Goal: Understand process/instructions

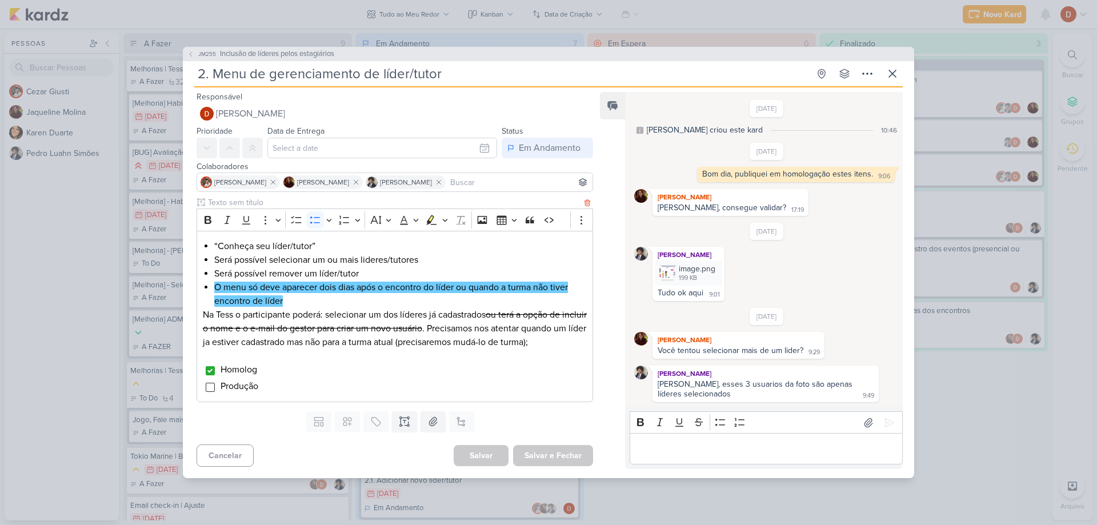
click at [227, 318] on p "Na Tess o participante poderá: selecionar um dos líderes já cadastrados ou terá…" at bounding box center [395, 328] width 384 height 41
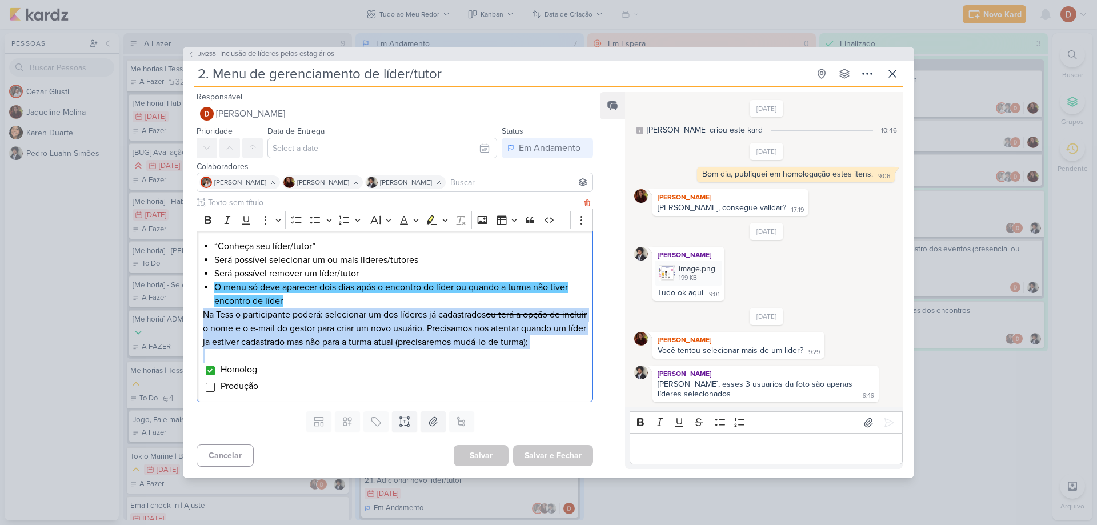
click at [227, 318] on p "Na Tess o participante poderá: selecionar um dos líderes já cadastrados ou terá…" at bounding box center [395, 328] width 384 height 41
click at [278, 345] on p "Na Tess o participante poderá: selecionar um dos líderes já cadastrados ou terá…" at bounding box center [395, 328] width 384 height 41
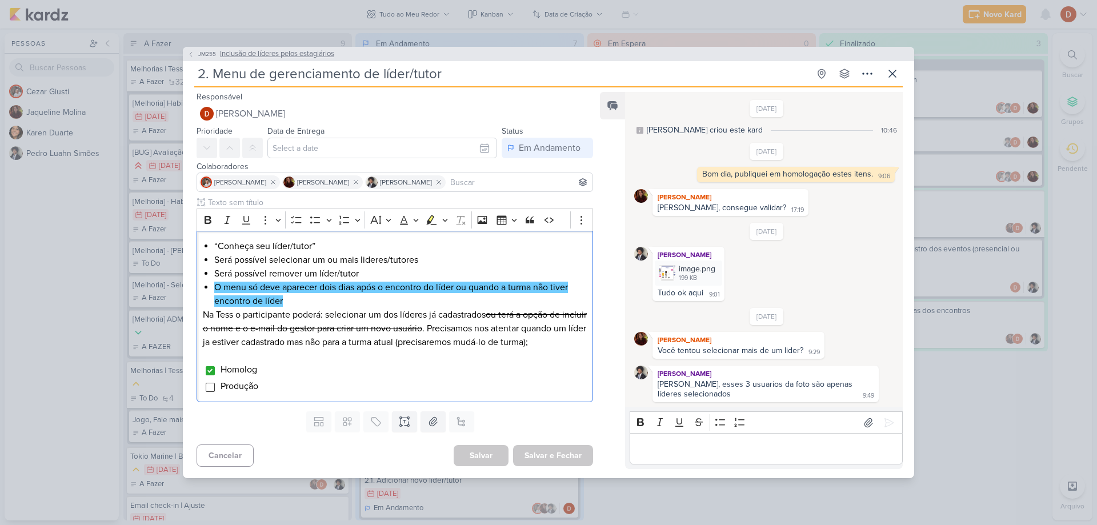
click at [195, 55] on button "JM255 Inclusão de líderes pelos estagiários" at bounding box center [260, 54] width 147 height 11
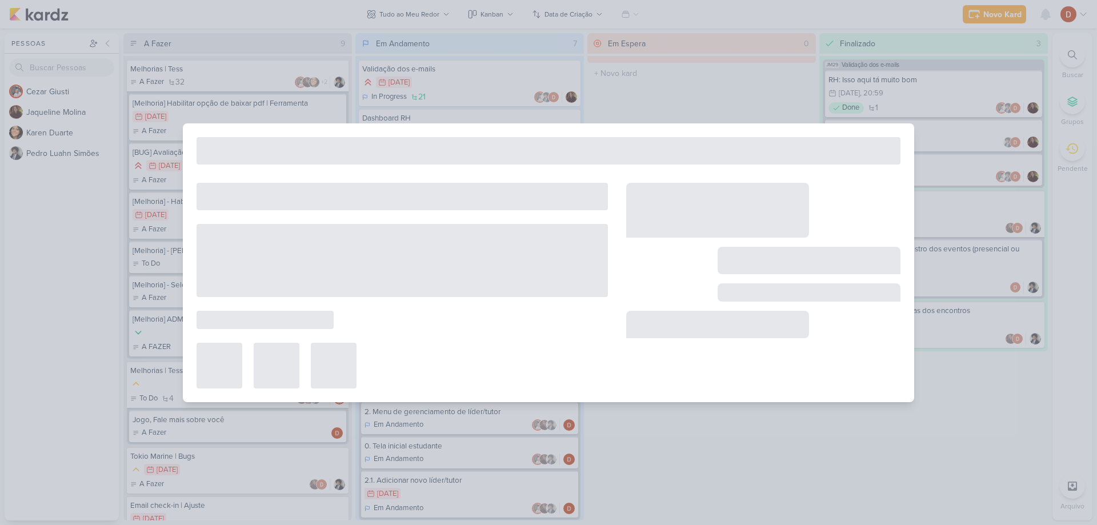
type input "Inclusão de líderes pelos estagiários"
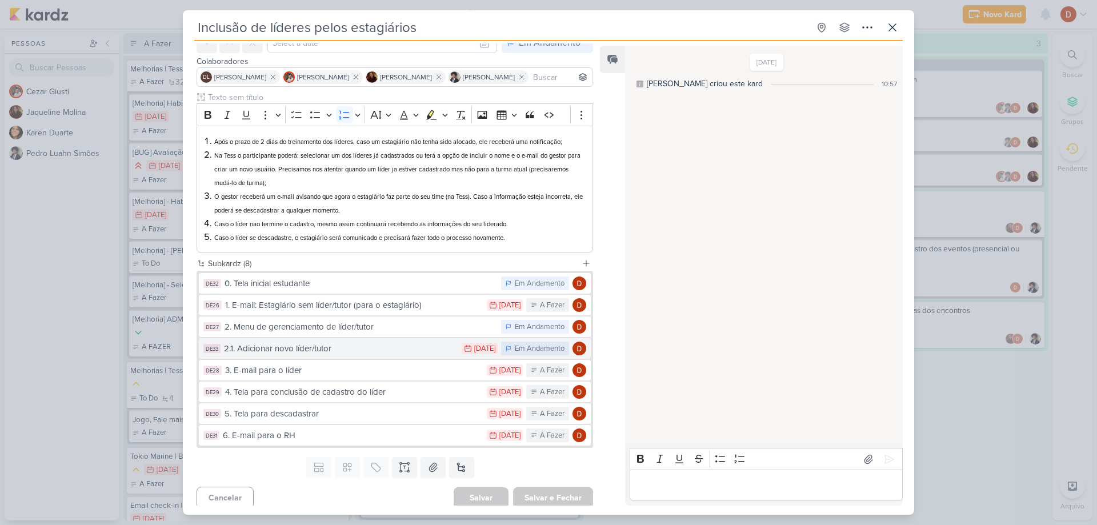
scroll to position [65, 0]
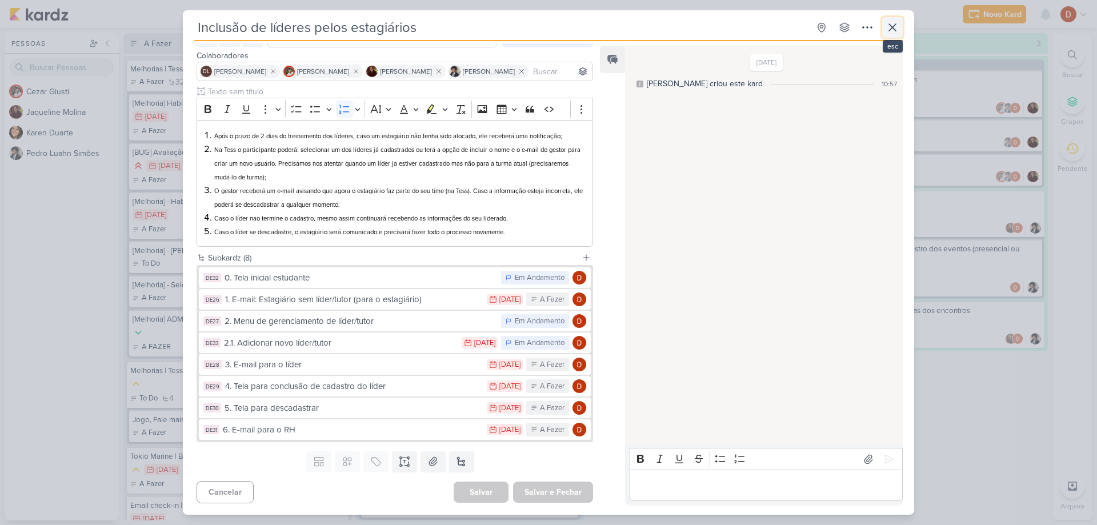
click at [894, 35] on button at bounding box center [892, 27] width 21 height 21
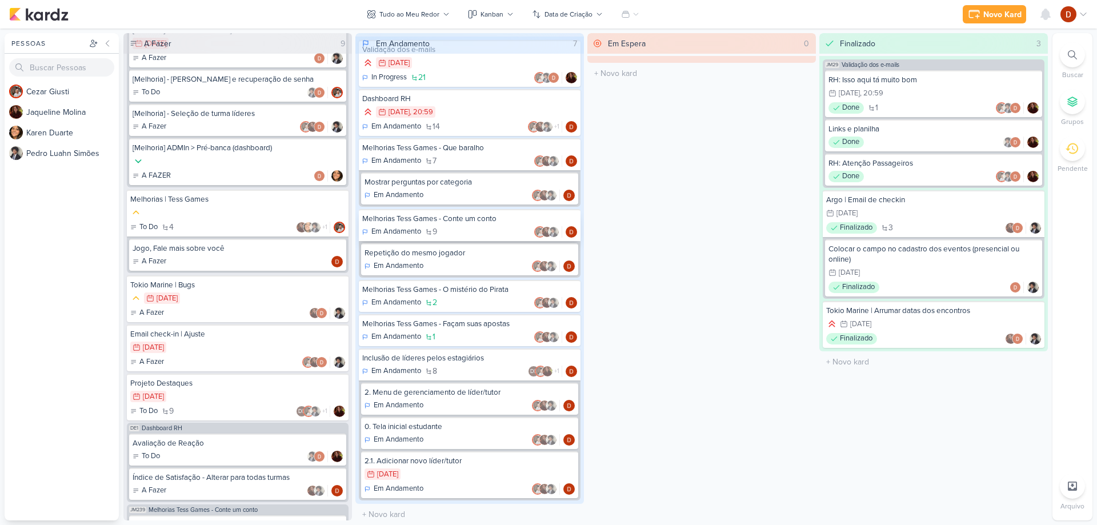
scroll to position [24, 0]
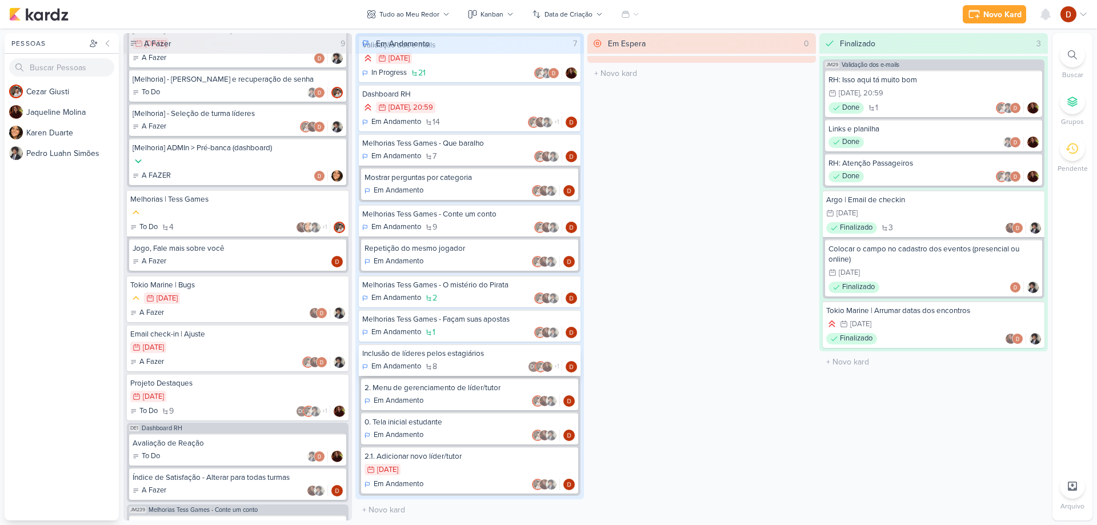
click at [420, 348] on div "Inclusão de líderes pelos estagiários" at bounding box center [469, 353] width 215 height 10
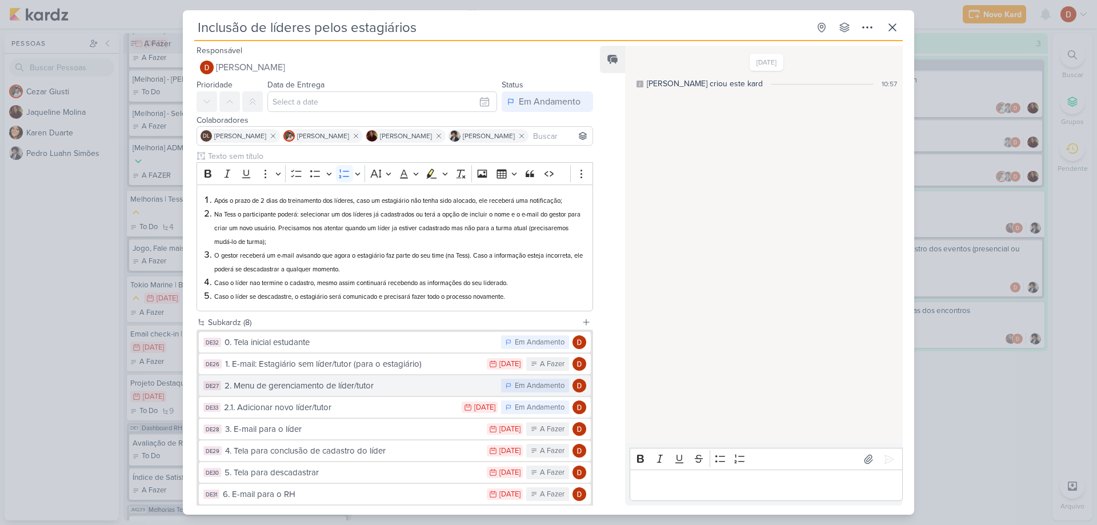
click at [341, 381] on div "2. Menu de gerenciamento de líder/tutor" at bounding box center [359, 385] width 271 height 13
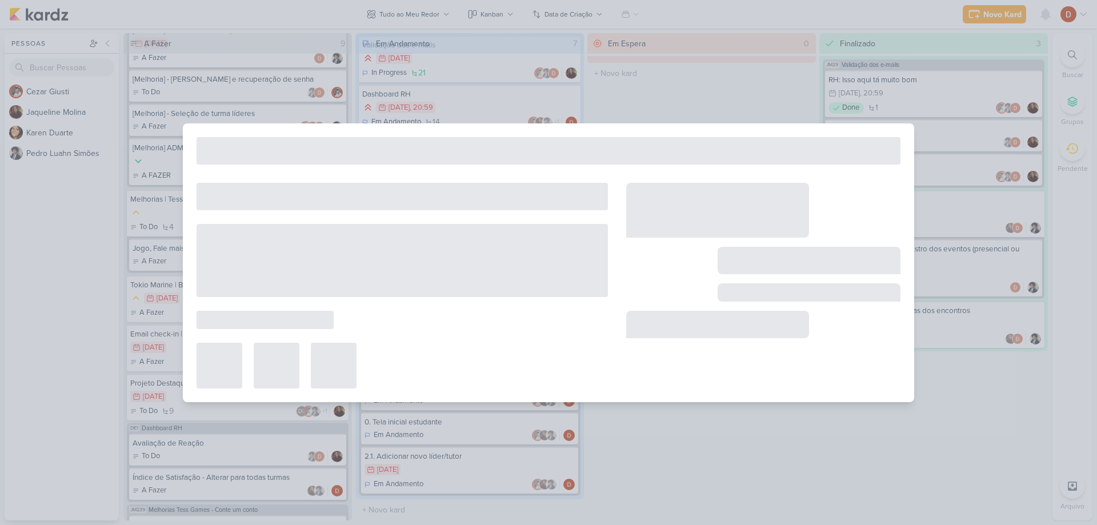
type input "2. Menu de gerenciamento de líder/tutor"
